Goal: Information Seeking & Learning: Check status

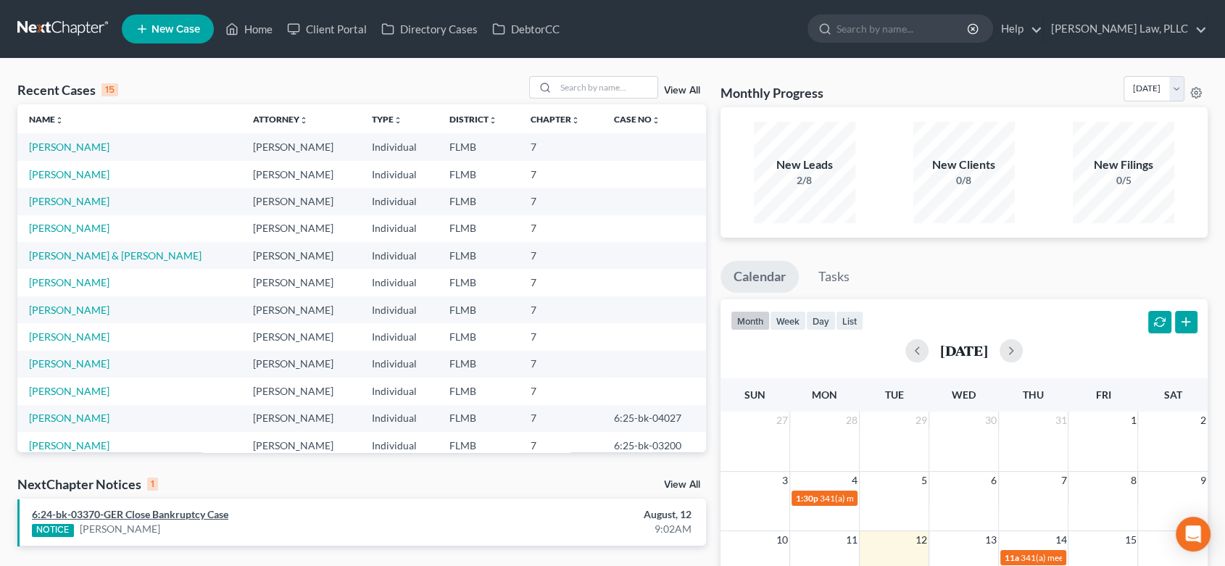
click at [180, 513] on link "6:24-bk-03370-GER Close Bankruptcy Case" at bounding box center [130, 514] width 196 height 12
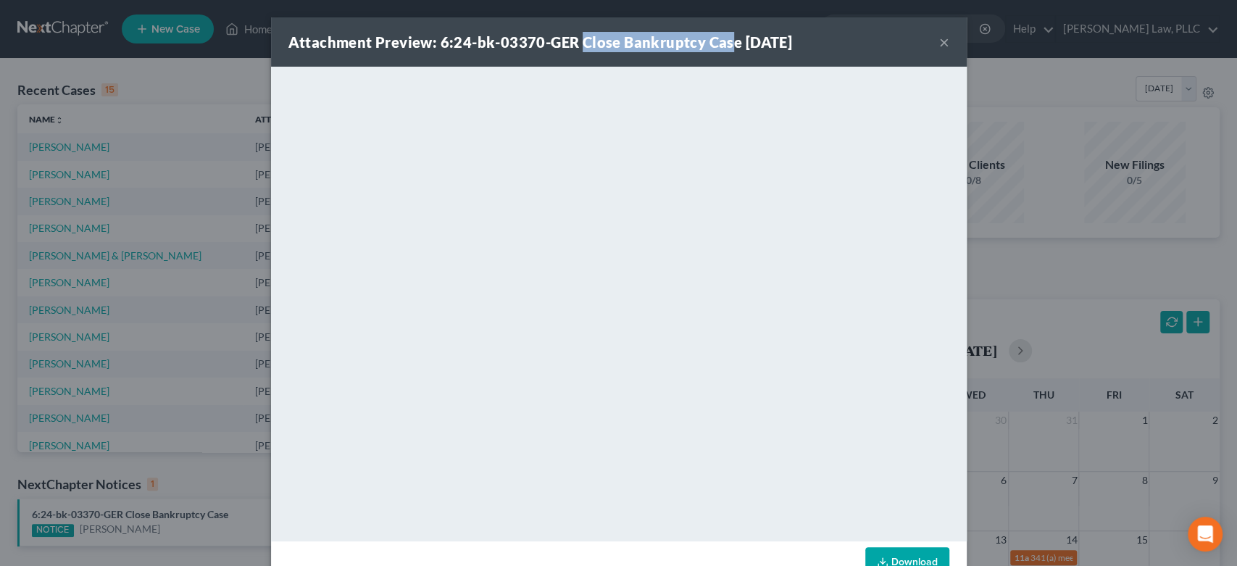
drag, startPoint x: 573, startPoint y: 39, endPoint x: 722, endPoint y: 34, distance: 148.7
click at [722, 33] on strong "Attachment Preview: 6:24-bk-03370-GER Close Bankruptcy Case [DATE]" at bounding box center [541, 41] width 504 height 17
drag, startPoint x: 731, startPoint y: 41, endPoint x: 578, endPoint y: 33, distance: 152.4
click at [578, 33] on strong "Attachment Preview: 6:24-bk-03370-GER Close Bankruptcy Case [DATE]" at bounding box center [541, 41] width 504 height 17
drag, startPoint x: 571, startPoint y: 41, endPoint x: 734, endPoint y: 39, distance: 162.4
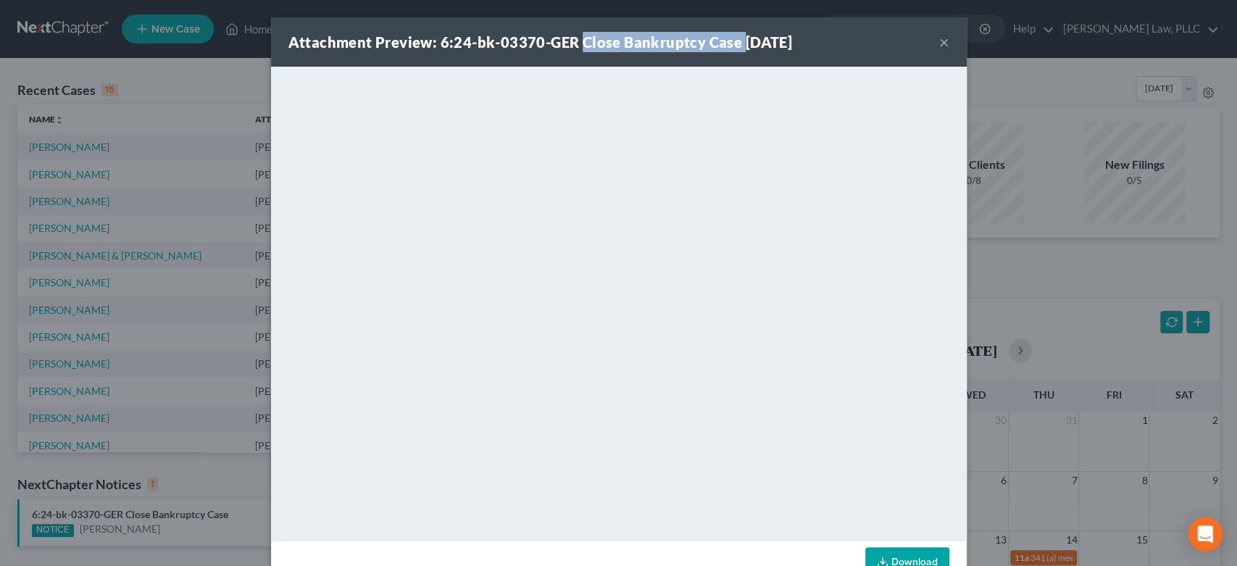
click at [732, 42] on strong "Attachment Preview: 6:24-bk-03370-GER Close Bankruptcy Case [DATE]" at bounding box center [541, 41] width 504 height 17
copy strong "Close Bankruptcy Case"
click at [939, 45] on button "×" at bounding box center [944, 41] width 10 height 17
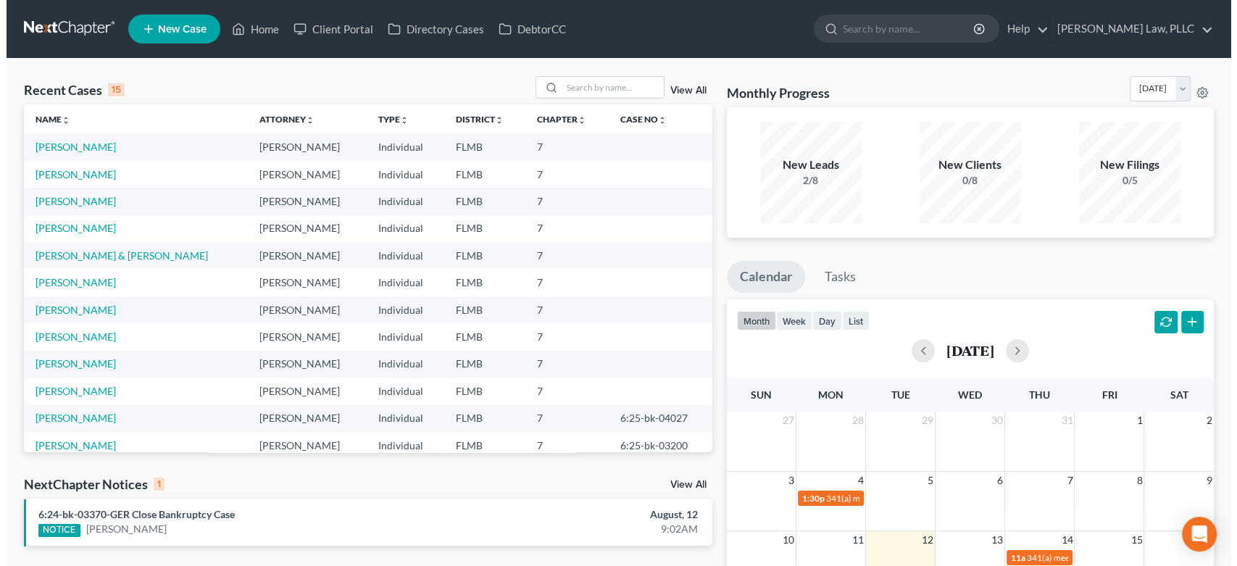
scroll to position [99, 0]
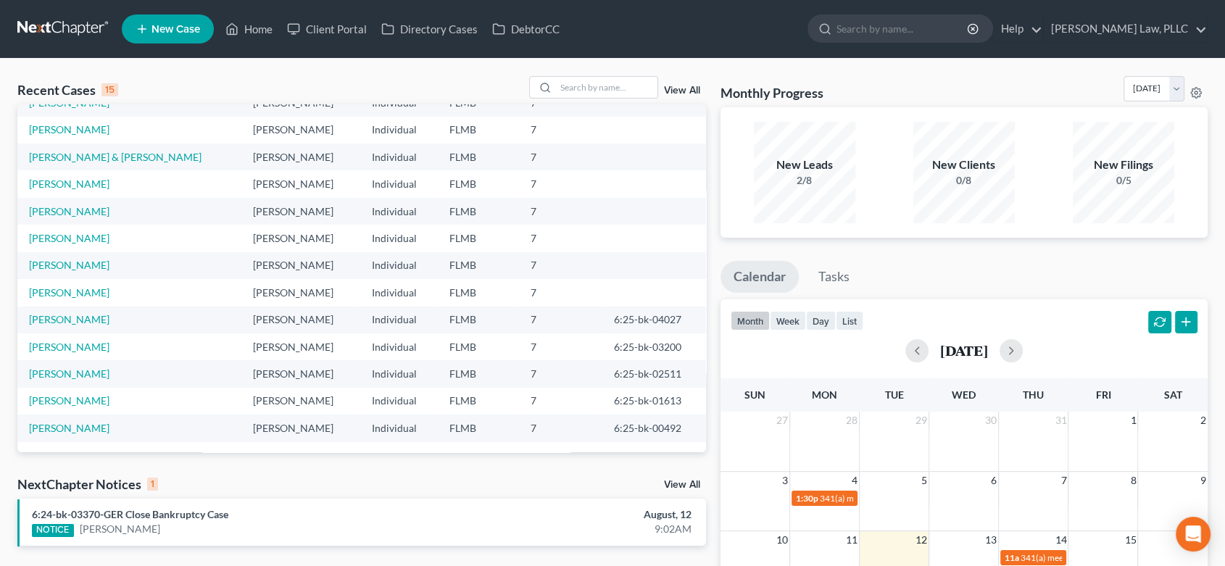
click at [675, 477] on div "NextChapter Notices 1 View All" at bounding box center [361, 487] width 689 height 23
drag, startPoint x: 647, startPoint y: 474, endPoint x: 667, endPoint y: 483, distance: 22.1
click at [653, 480] on div "Recent Cases 15 View All Name unfold_more expand_more expand_less Attorney unfo…" at bounding box center [361, 435] width 703 height 718
drag, startPoint x: 667, startPoint y: 483, endPoint x: 617, endPoint y: 459, distance: 55.4
click at [667, 483] on link "View All" at bounding box center [682, 485] width 36 height 10
